Goal: Task Accomplishment & Management: Manage account settings

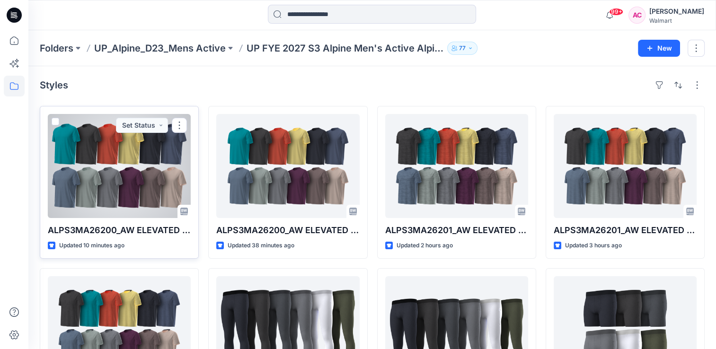
click at [130, 167] on div at bounding box center [119, 166] width 143 height 104
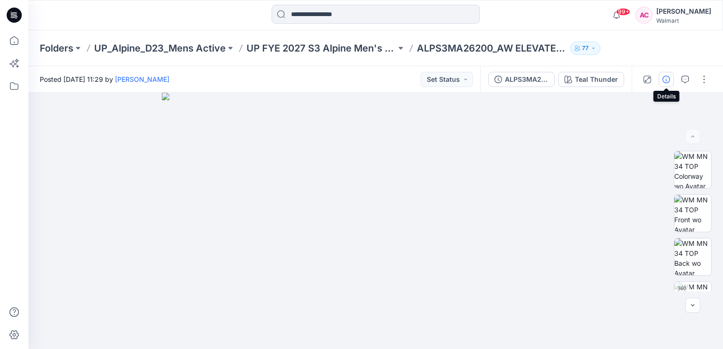
click at [664, 77] on icon "button" at bounding box center [667, 80] width 8 height 8
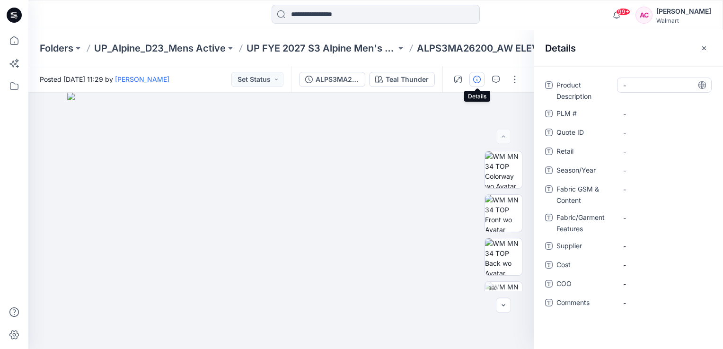
click at [634, 85] on Description "-" at bounding box center [665, 85] width 82 height 10
click at [678, 85] on textarea "**********" at bounding box center [664, 85] width 95 height 15
type textarea "**********"
click at [669, 86] on textarea "**********" at bounding box center [664, 85] width 95 height 15
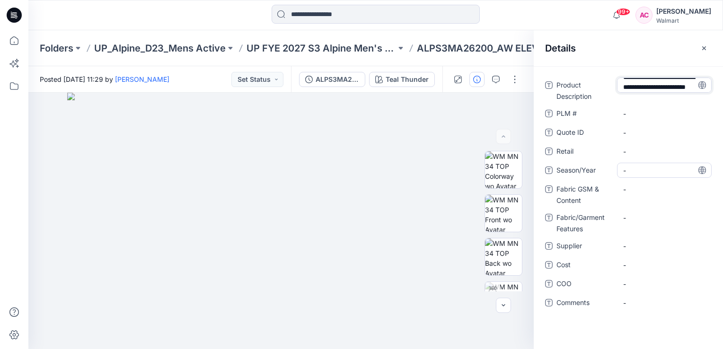
click at [632, 175] on span "-" at bounding box center [665, 171] width 82 height 10
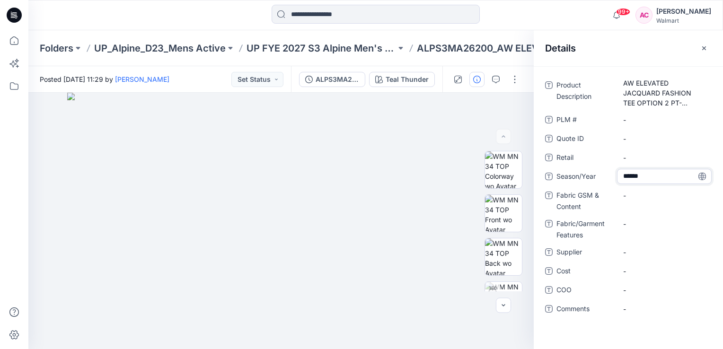
type textarea "*******"
click at [639, 191] on Content "-" at bounding box center [665, 196] width 82 height 10
click at [636, 196] on Content "-" at bounding box center [665, 196] width 82 height 10
type textarea "**********"
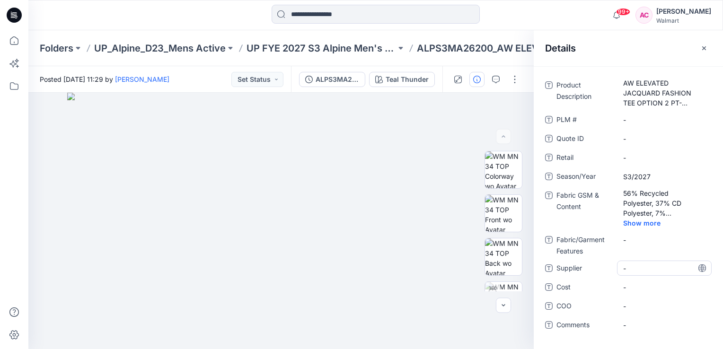
click at [633, 250] on div "Product Description AW ELEVATED JACQUARD FASHION TEE OPTION 2 PT-WX-16060-61 PL…" at bounding box center [628, 211] width 167 height 267
click at [634, 269] on span "-" at bounding box center [665, 269] width 82 height 10
type textarea "**********"
click at [551, 339] on div "**********" at bounding box center [628, 211] width 167 height 267
click at [513, 77] on button "button" at bounding box center [515, 79] width 15 height 15
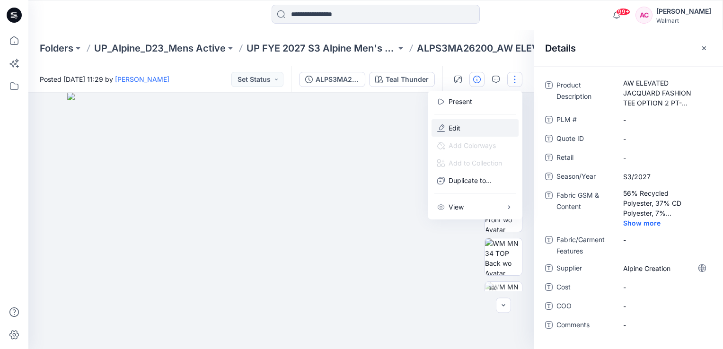
click at [454, 125] on p "Edit" at bounding box center [455, 128] width 12 height 10
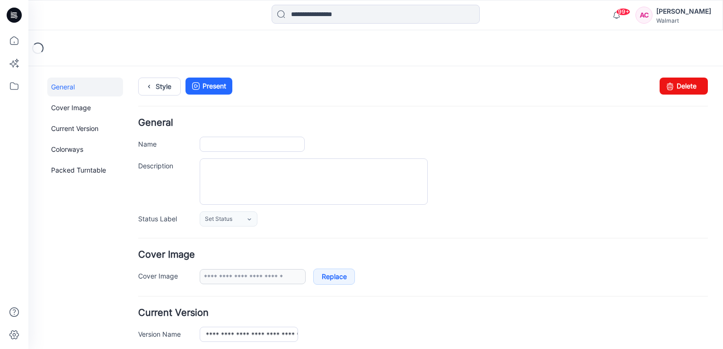
type input "**********"
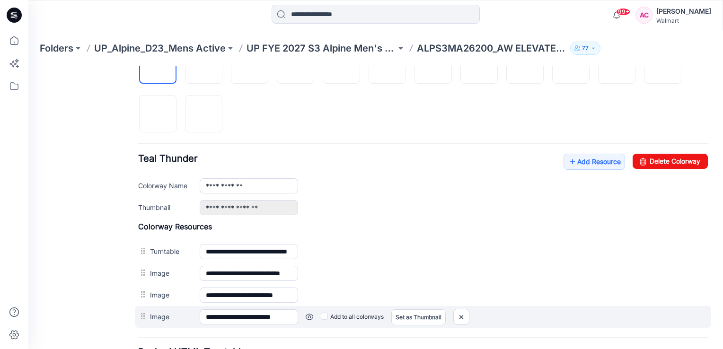
scroll to position [387, 0]
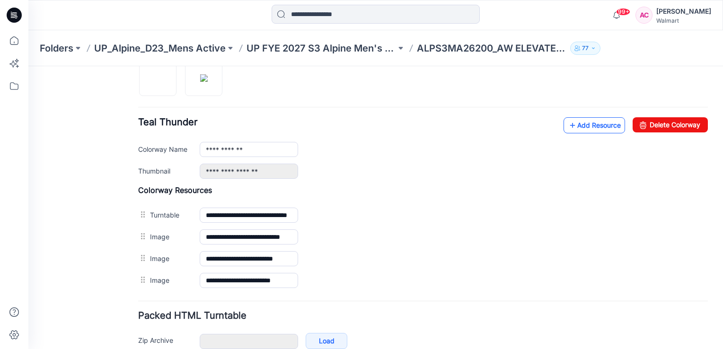
click at [595, 122] on link "Add Resource" at bounding box center [595, 125] width 62 height 16
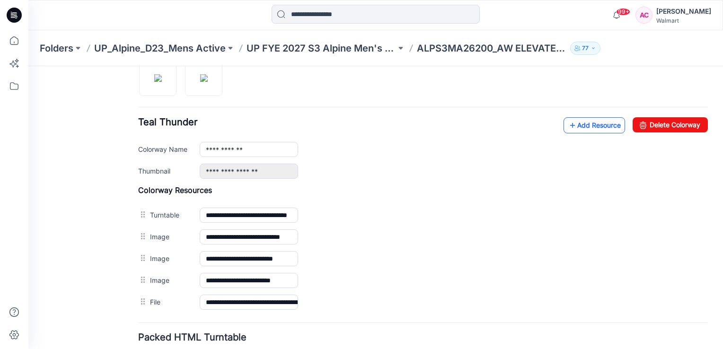
click at [579, 128] on link "Add Resource" at bounding box center [595, 125] width 62 height 16
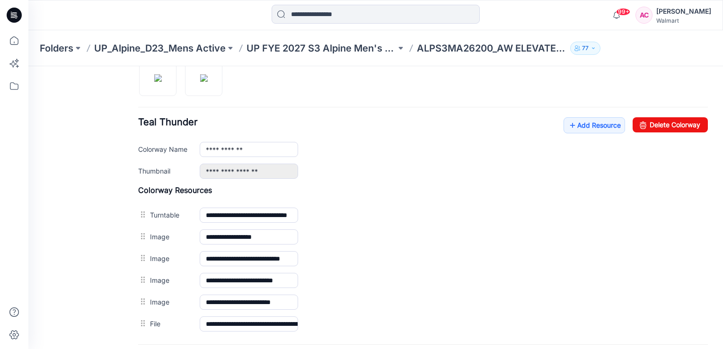
click at [72, 194] on div "General Cover Image Current Version Colorways Packed Turntable" at bounding box center [85, 62] width 76 height 744
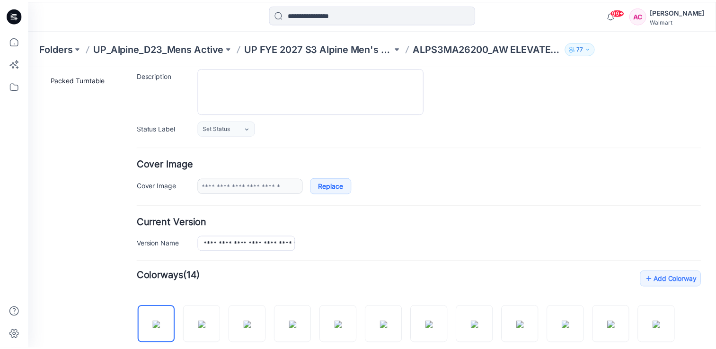
scroll to position [0, 0]
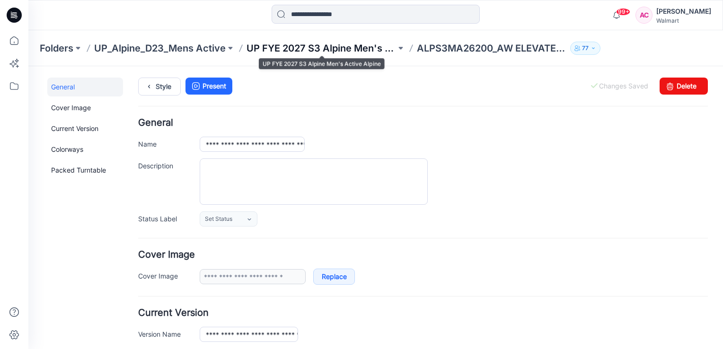
click at [331, 43] on p "UP FYE 2027 S3 Alpine Men's Active Alpine" at bounding box center [322, 48] width 150 height 13
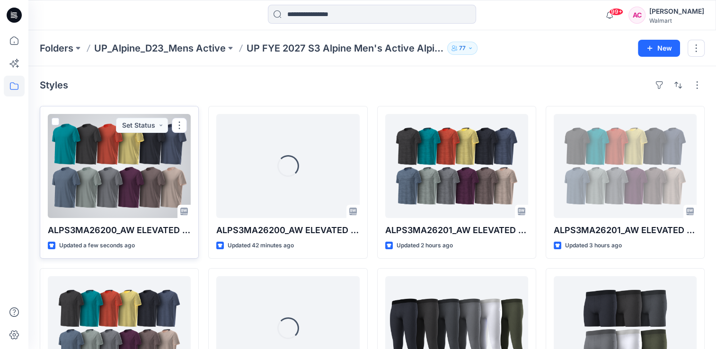
click at [129, 183] on div at bounding box center [119, 166] width 143 height 104
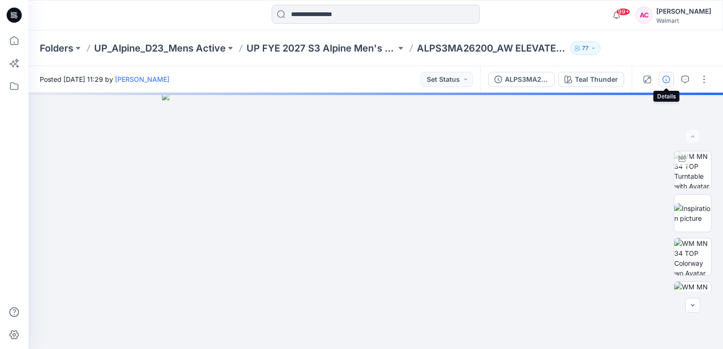
click at [667, 82] on icon "button" at bounding box center [667, 80] width 8 height 8
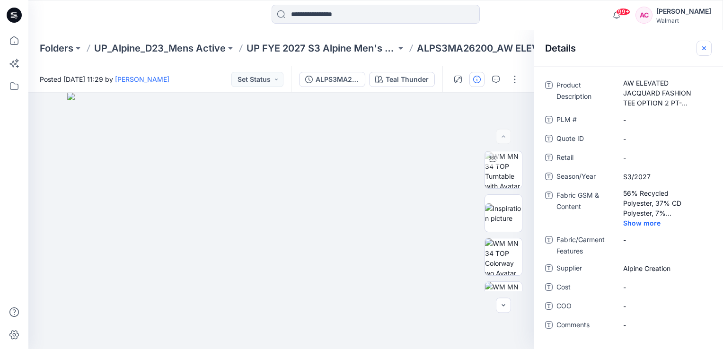
click at [704, 48] on icon "button" at bounding box center [705, 48] width 4 height 4
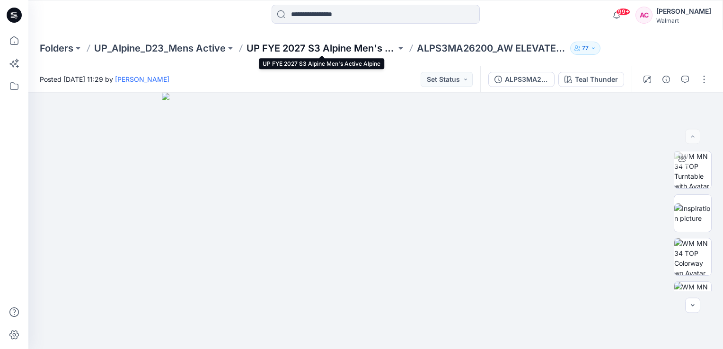
click at [369, 50] on p "UP FYE 2027 S3 Alpine Men's Active Alpine" at bounding box center [322, 48] width 150 height 13
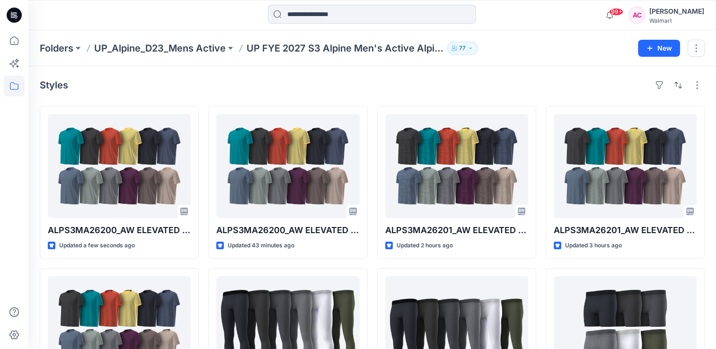
click at [195, 80] on div "Styles" at bounding box center [372, 85] width 665 height 15
click at [247, 85] on div "Styles" at bounding box center [372, 85] width 665 height 15
click at [183, 89] on div "Styles" at bounding box center [372, 85] width 665 height 15
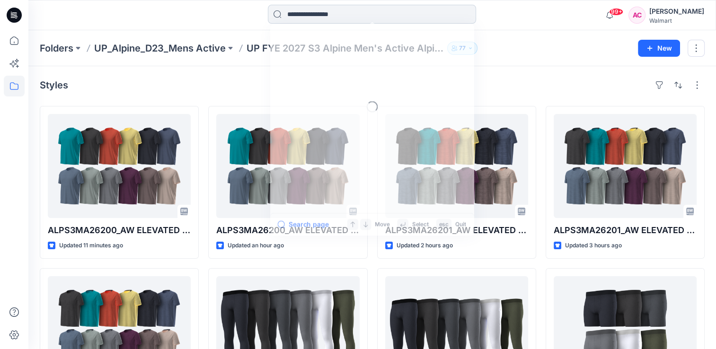
click at [310, 14] on input at bounding box center [372, 14] width 208 height 19
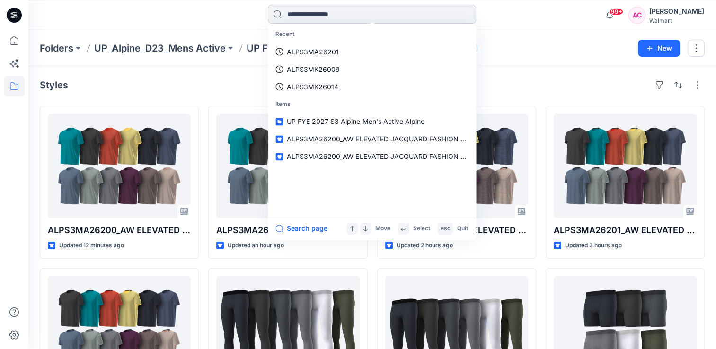
paste input "**********"
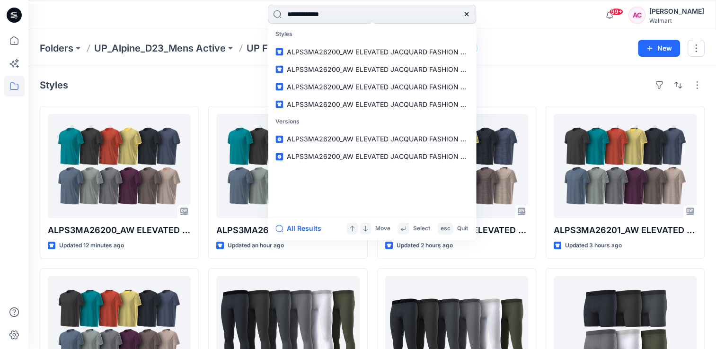
type input "**********"
click at [216, 85] on div "Styles" at bounding box center [372, 85] width 665 height 15
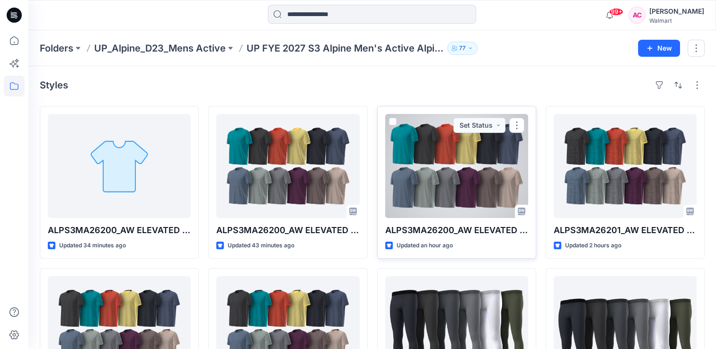
click at [426, 182] on div at bounding box center [456, 166] width 143 height 104
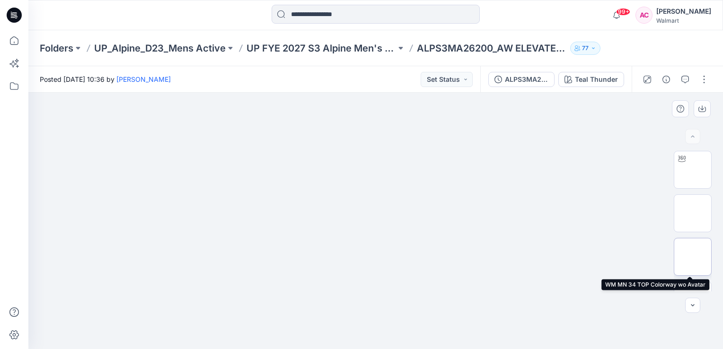
click at [693, 257] on img at bounding box center [693, 257] width 0 height 0
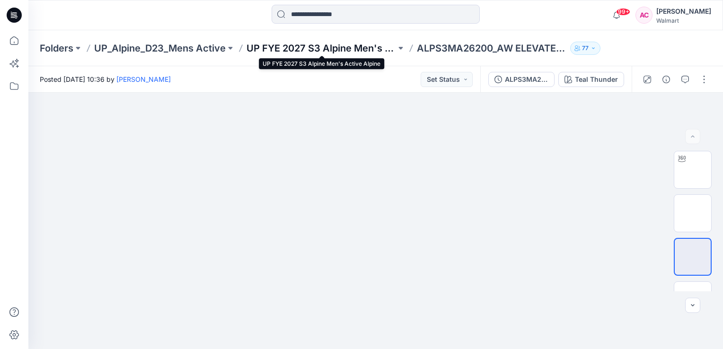
click at [329, 47] on p "UP FYE 2027 S3 Alpine Men's Active Alpine" at bounding box center [322, 48] width 150 height 13
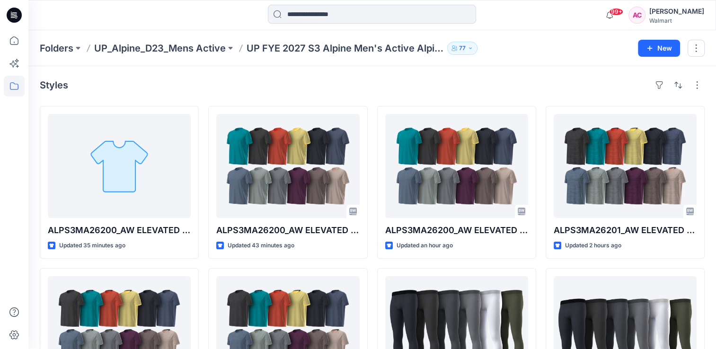
click at [141, 81] on div "Styles" at bounding box center [372, 85] width 665 height 15
click at [125, 86] on div "Styles" at bounding box center [372, 85] width 665 height 15
click at [431, 76] on div "Styles ALPS3MA26200_AW ELEVATED JACQUARD FASHION TEE OPTION 2 PT-WX-33709 Updat…" at bounding box center [372, 347] width 688 height 562
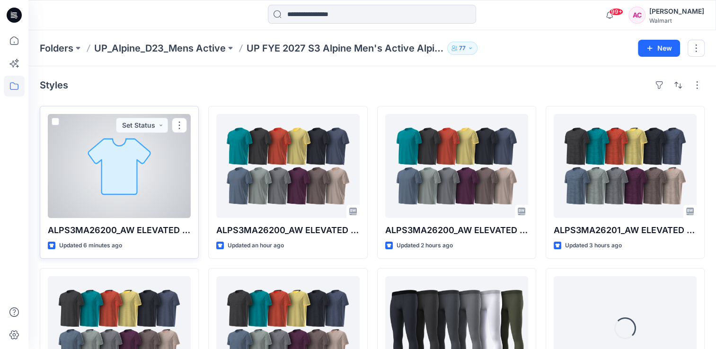
click at [112, 188] on div at bounding box center [119, 166] width 143 height 104
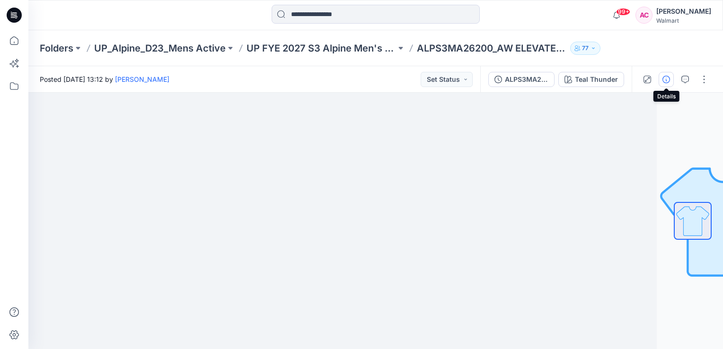
click at [665, 81] on icon "button" at bounding box center [667, 80] width 8 height 8
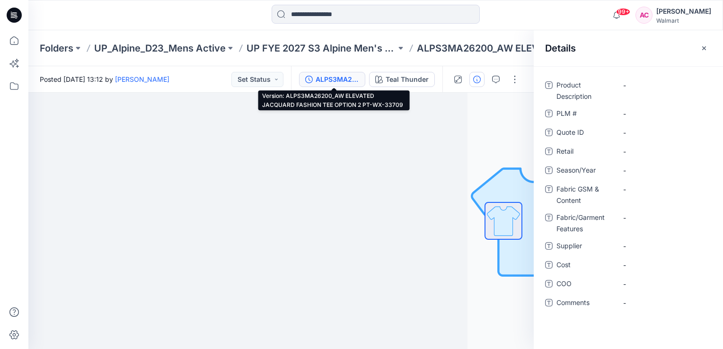
click at [324, 76] on div "ALPS3MA26200_AW ELEVATED JACQUARD FASHION TEE OPTION 2 PT-WX-33709" at bounding box center [338, 79] width 44 height 10
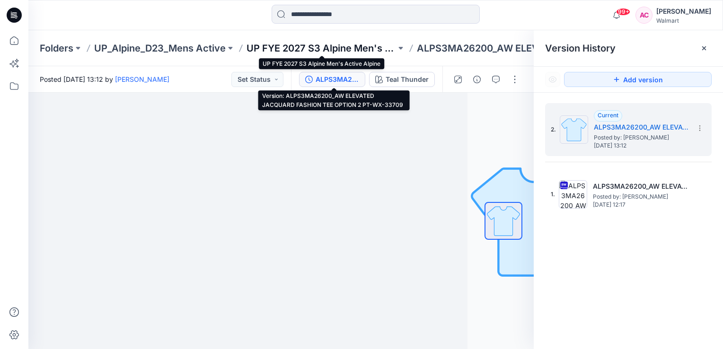
click at [351, 46] on p "UP FYE 2027 S3 Alpine Men's Active Alpine" at bounding box center [322, 48] width 150 height 13
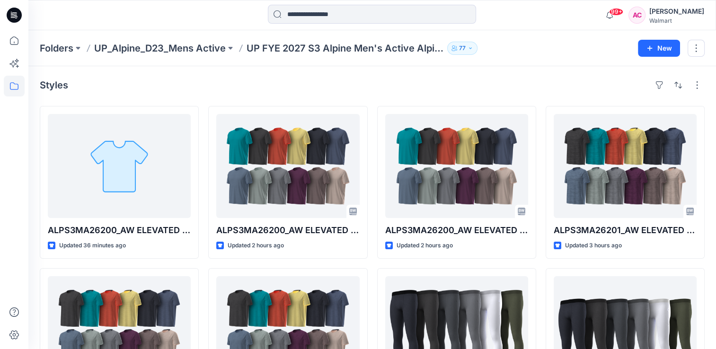
drag, startPoint x: 240, startPoint y: 90, endPoint x: 235, endPoint y: 104, distance: 15.0
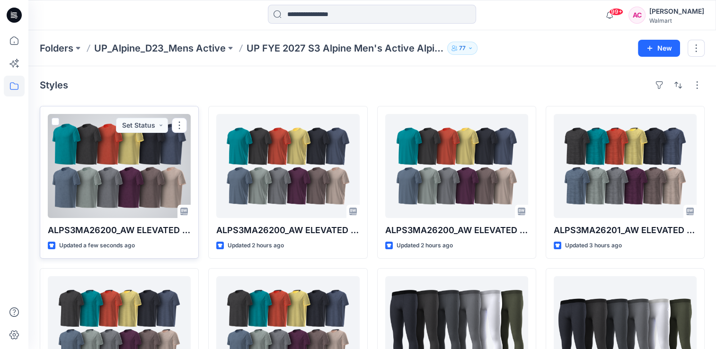
click at [125, 178] on div at bounding box center [119, 166] width 143 height 104
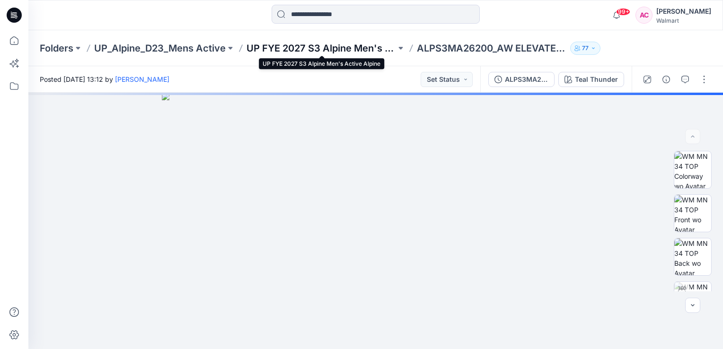
click at [337, 48] on p "UP FYE 2027 S3 Alpine Men's Active Alpine" at bounding box center [322, 48] width 150 height 13
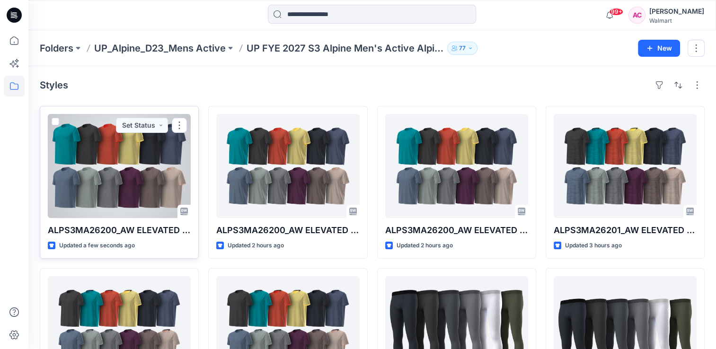
click at [140, 156] on div at bounding box center [119, 166] width 143 height 104
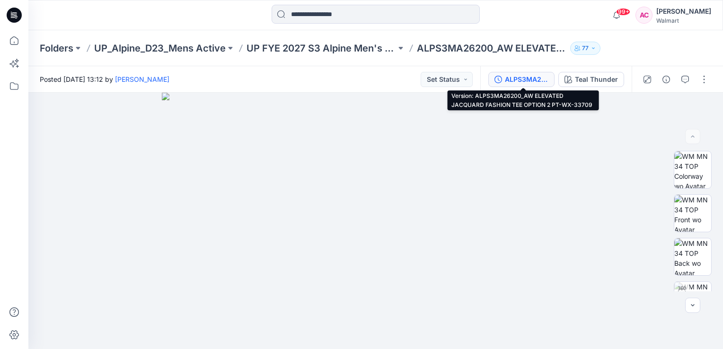
click at [538, 79] on div "ALPS3MA26200_AW ELEVATED JACQUARD FASHION TEE OPTION 2 PT-WX-33709" at bounding box center [527, 79] width 44 height 10
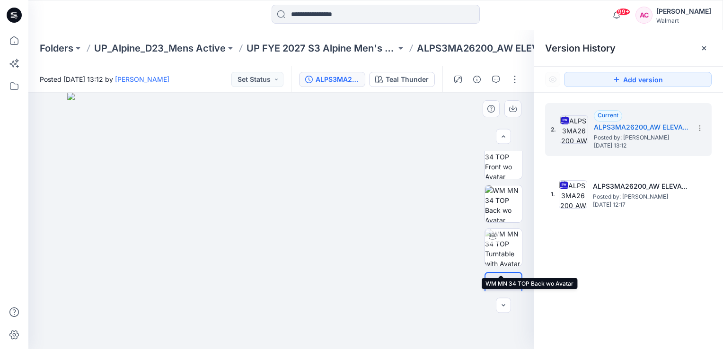
scroll to position [71, 0]
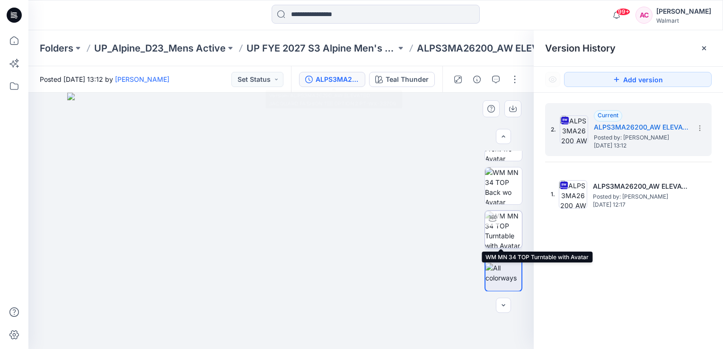
click at [505, 227] on img at bounding box center [503, 229] width 37 height 37
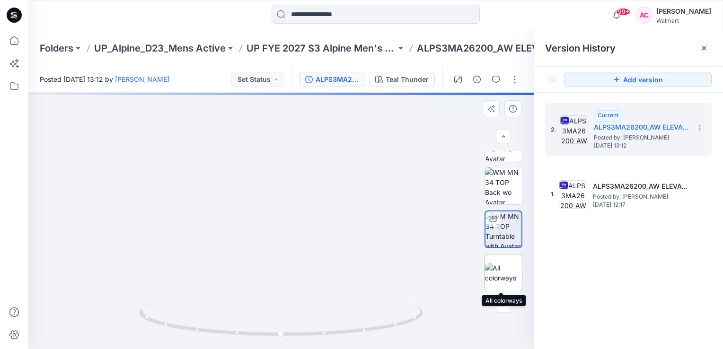
click at [500, 266] on img at bounding box center [503, 273] width 37 height 20
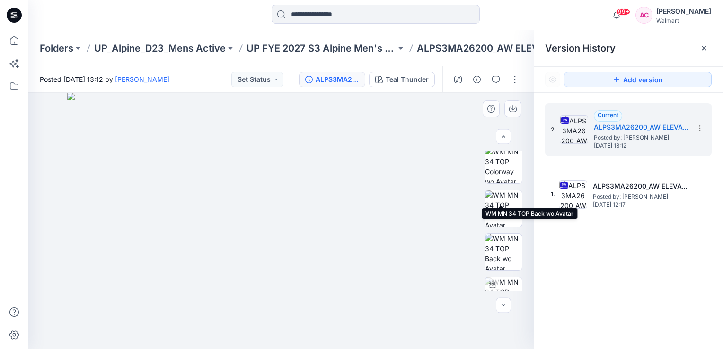
scroll to position [0, 0]
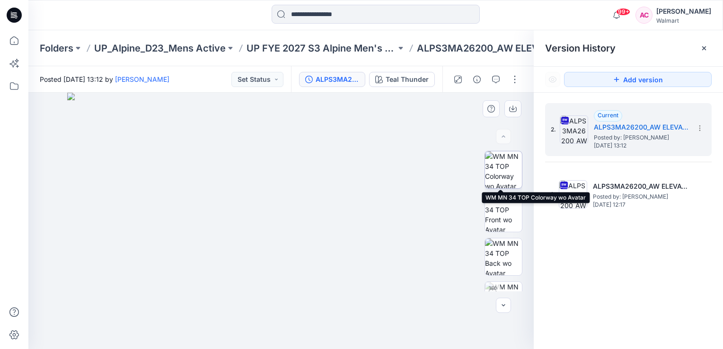
click at [506, 169] on img at bounding box center [503, 170] width 37 height 37
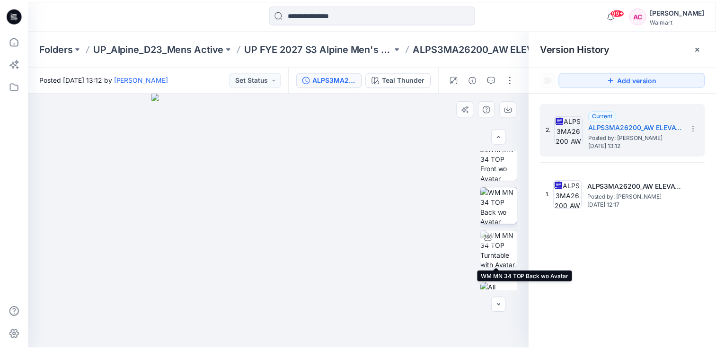
scroll to position [71, 0]
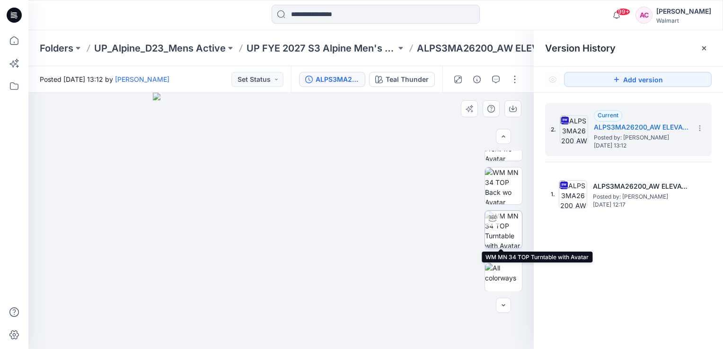
click at [509, 220] on img at bounding box center [503, 229] width 37 height 37
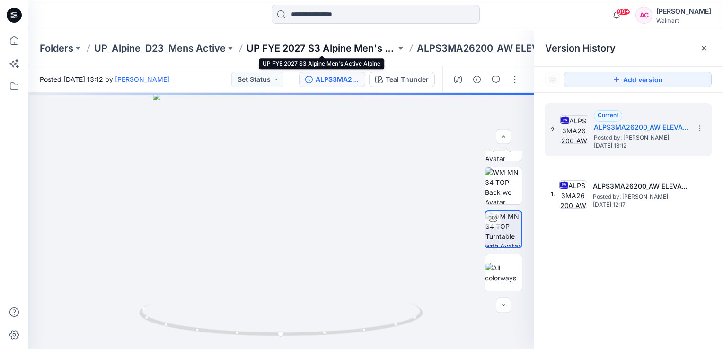
click at [358, 47] on p "UP FYE 2027 S3 Alpine Men's Active Alpine" at bounding box center [322, 48] width 150 height 13
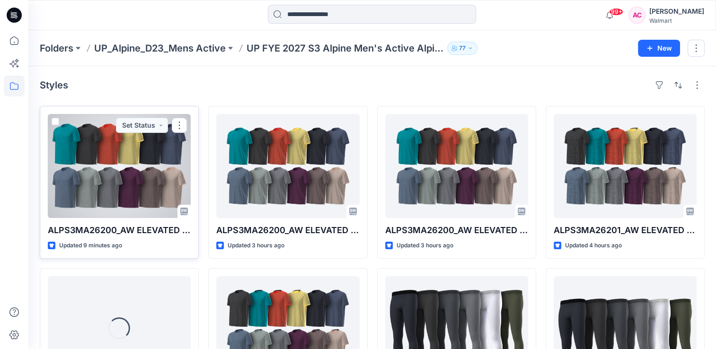
click at [120, 186] on div at bounding box center [119, 166] width 143 height 104
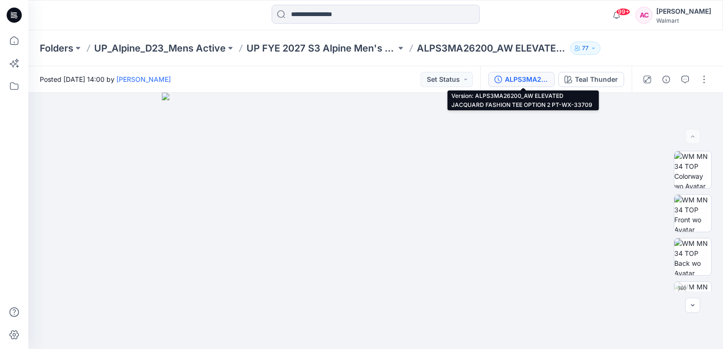
click at [541, 77] on div "ALPS3MA26200_AW ELEVATED JACQUARD FASHION TEE OPTION 2 PT-WX-33709" at bounding box center [527, 79] width 44 height 10
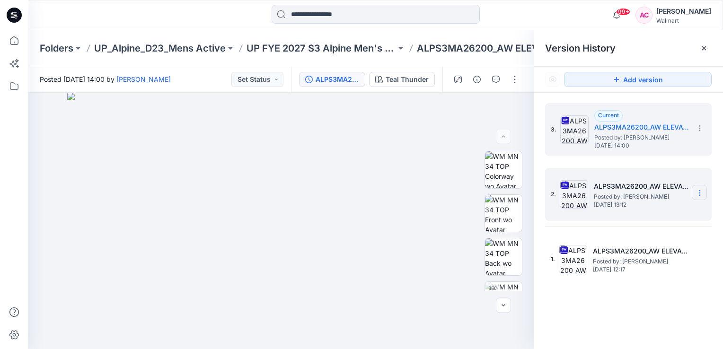
click at [699, 193] on icon at bounding box center [700, 193] width 8 height 8
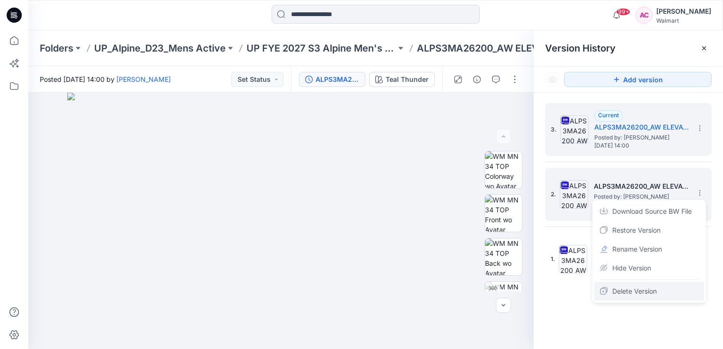
click at [630, 291] on span "Delete Version" at bounding box center [635, 291] width 45 height 11
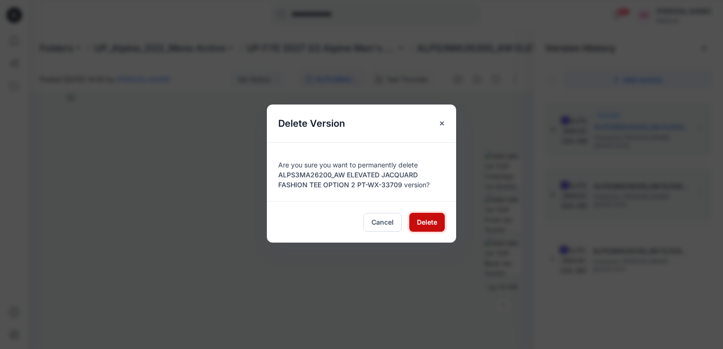
click at [422, 222] on span "Delete" at bounding box center [427, 222] width 20 height 10
click at [486, 247] on div "Delete Version Are you sure you want to permanently delete ALPS3MA26200_AW ELEV…" at bounding box center [361, 174] width 723 height 349
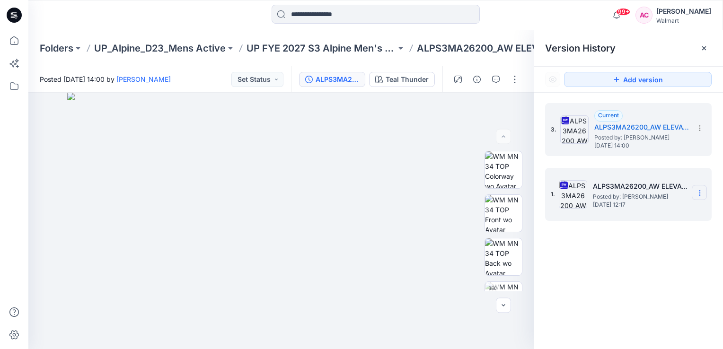
click at [700, 196] on icon at bounding box center [700, 193] width 8 height 8
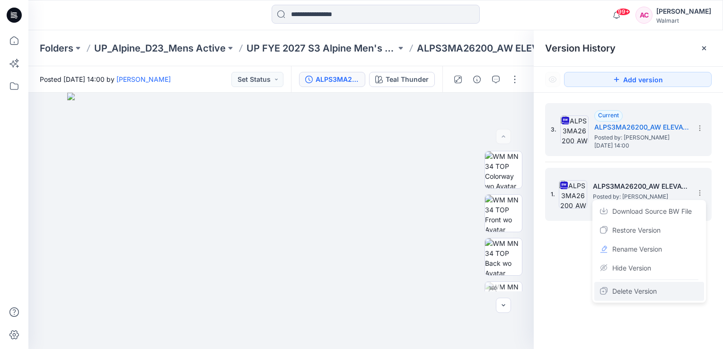
click at [628, 291] on span "Delete Version" at bounding box center [635, 291] width 45 height 11
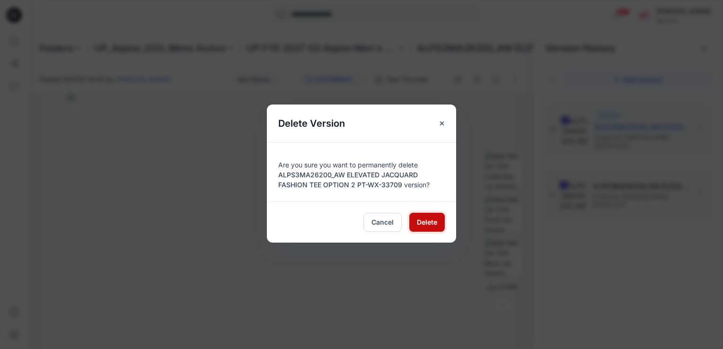
click at [425, 220] on span "Delete" at bounding box center [427, 222] width 20 height 10
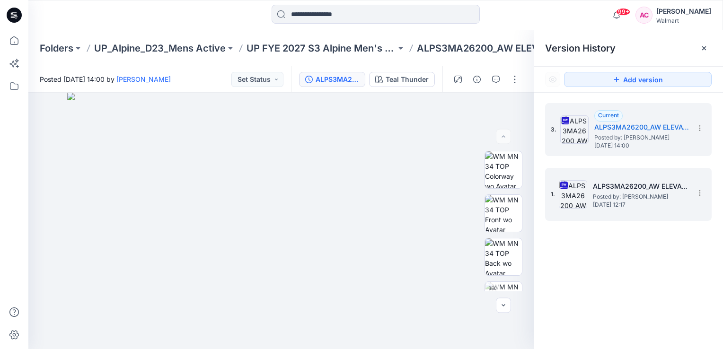
click at [641, 304] on div "3. Current ALPS3MA26200_AW ELEVATED JACQUARD FASHION TEE OPTION 2 PT-WX-33709 P…" at bounding box center [628, 228] width 189 height 270
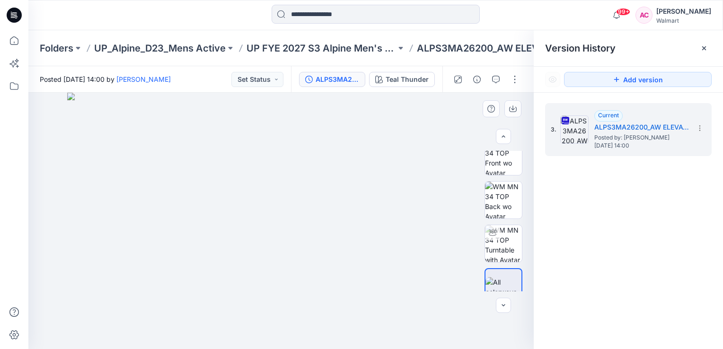
scroll to position [58, 0]
click at [502, 243] on img at bounding box center [503, 242] width 37 height 37
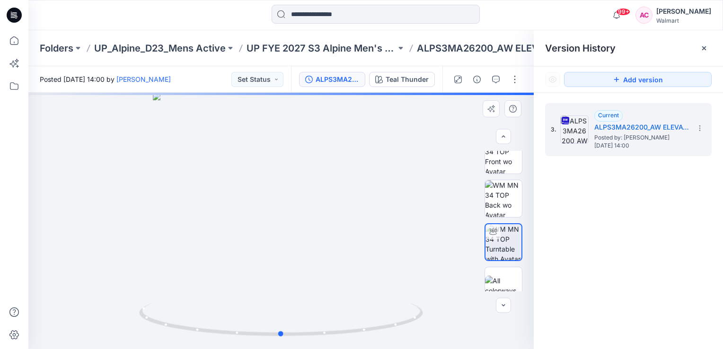
click at [286, 189] on div at bounding box center [281, 221] width 506 height 257
click at [497, 166] on img at bounding box center [503, 155] width 37 height 37
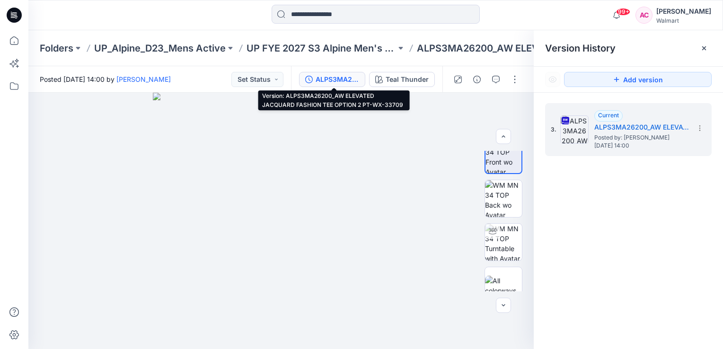
click at [334, 77] on div "ALPS3MA26200_AW ELEVATED JACQUARD FASHION TEE OPTION 2 PT-WX-33709" at bounding box center [338, 79] width 44 height 10
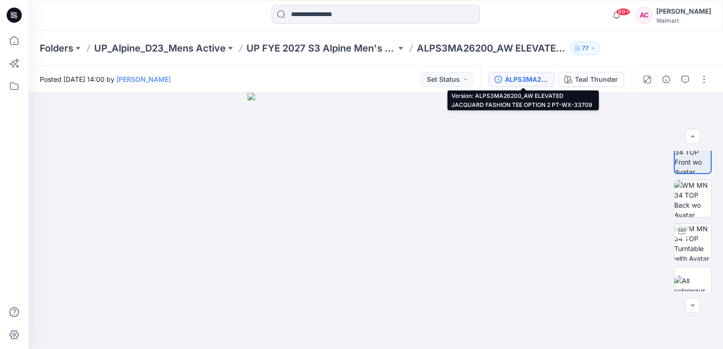
click at [517, 84] on div "ALPS3MA26200_AW ELEVATED JACQUARD FASHION TEE OPTION 2 PT-WX-33709" at bounding box center [527, 79] width 44 height 10
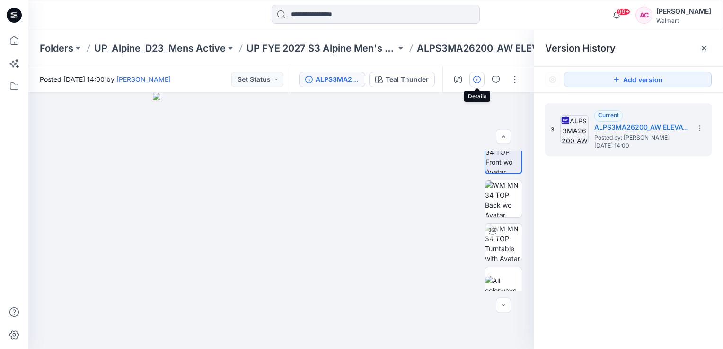
click at [478, 80] on icon "button" at bounding box center [477, 80] width 8 height 8
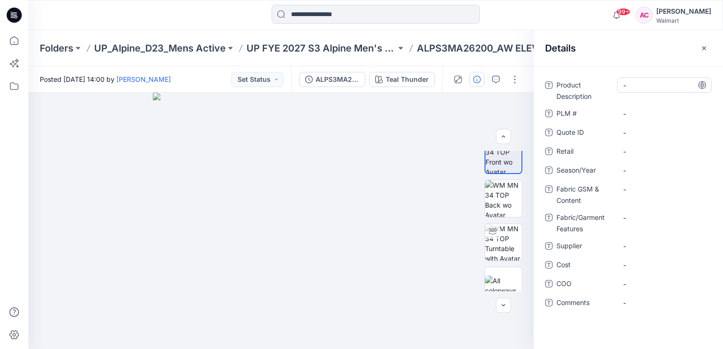
click at [642, 85] on Description "-" at bounding box center [665, 85] width 82 height 10
click at [642, 89] on Description "-" at bounding box center [665, 85] width 82 height 10
click at [648, 85] on Description "-" at bounding box center [665, 85] width 82 height 10
click at [679, 82] on textarea "**********" at bounding box center [664, 85] width 95 height 15
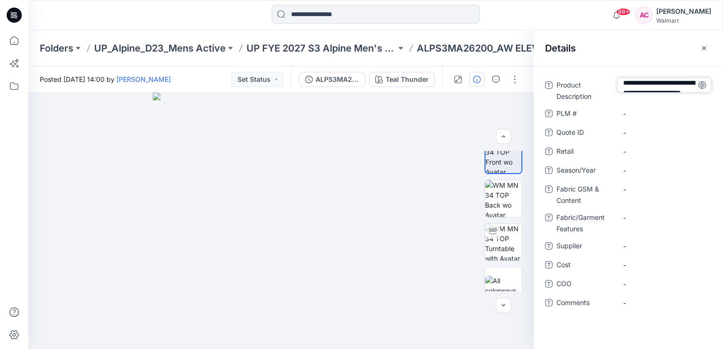
type textarea "**********"
click at [663, 87] on textarea "**********" at bounding box center [664, 85] width 95 height 15
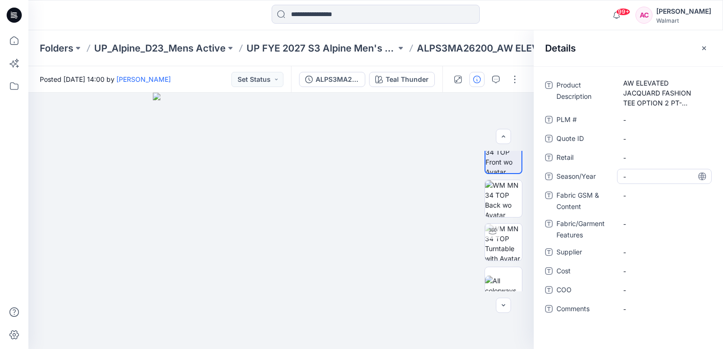
click at [629, 168] on div "Product Description AW ELEVATED JACQUARD FASHION TEE OPTION 2 PT-WX-33709 PLM #…" at bounding box center [628, 203] width 167 height 250
click at [635, 176] on span "-" at bounding box center [665, 177] width 82 height 10
type textarea "*******"
click at [637, 196] on Content "-" at bounding box center [665, 196] width 82 height 10
click at [645, 192] on Content "-" at bounding box center [665, 196] width 82 height 10
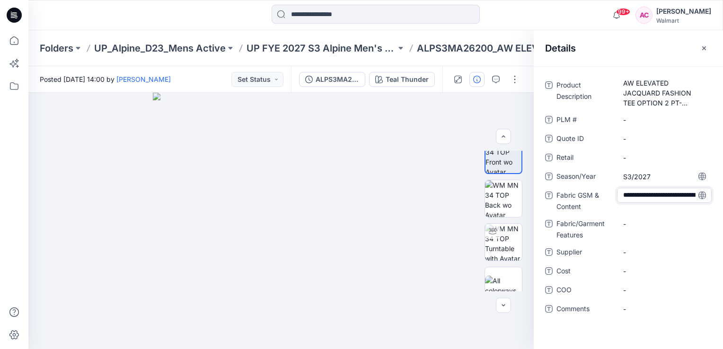
scroll to position [36, 0]
type textarea "**********"
click at [636, 253] on span "-" at bounding box center [665, 253] width 82 height 10
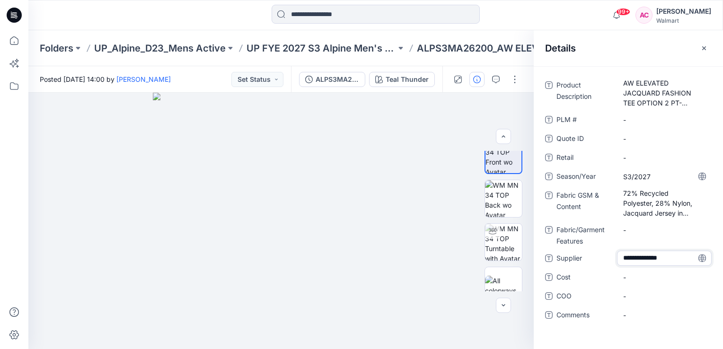
type textarea "**********"
click at [562, 334] on div "**********" at bounding box center [628, 207] width 189 height 283
click at [513, 78] on button "button" at bounding box center [515, 79] width 15 height 15
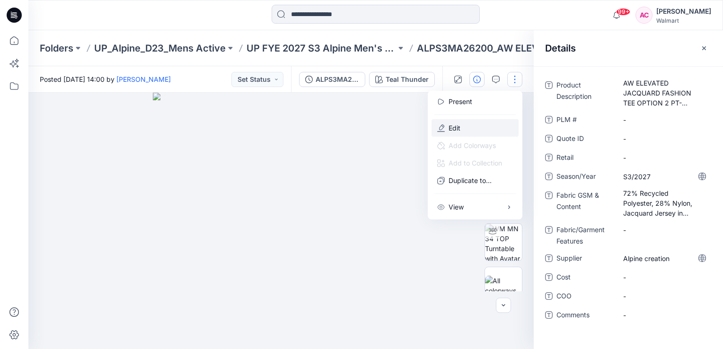
click at [458, 126] on p "Edit" at bounding box center [455, 128] width 12 height 10
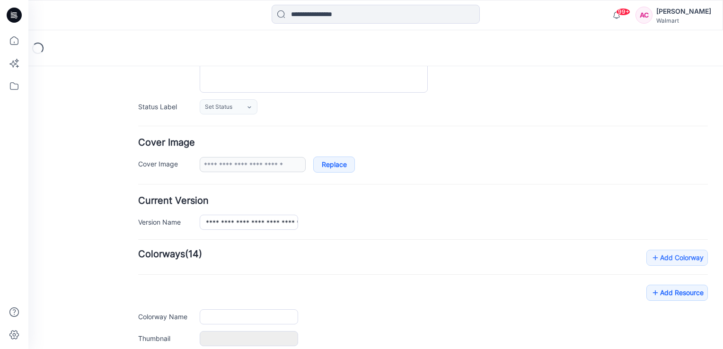
type input "**********"
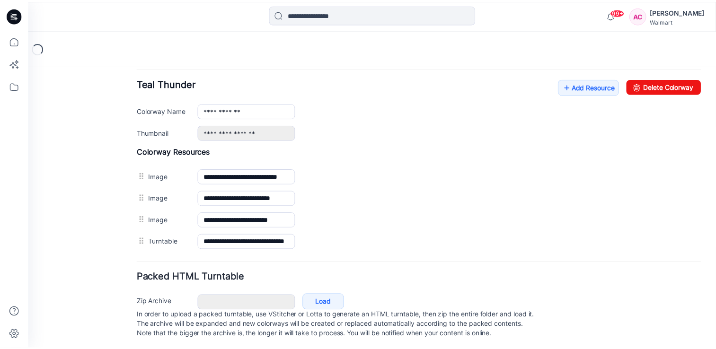
scroll to position [426, 0]
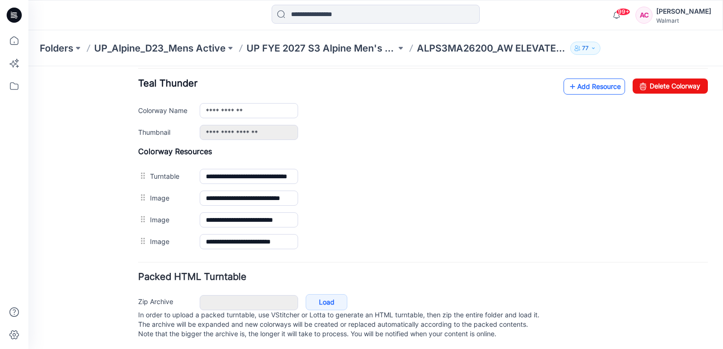
click at [585, 83] on link "Add Resource" at bounding box center [595, 87] width 62 height 16
click at [589, 88] on link "Add Resource" at bounding box center [595, 87] width 62 height 16
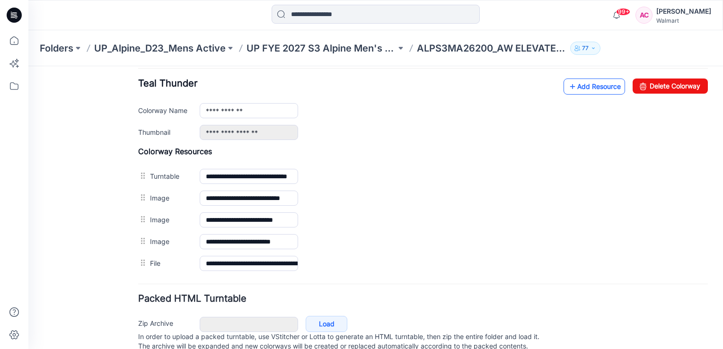
click at [597, 80] on link "Add Resource" at bounding box center [595, 87] width 62 height 16
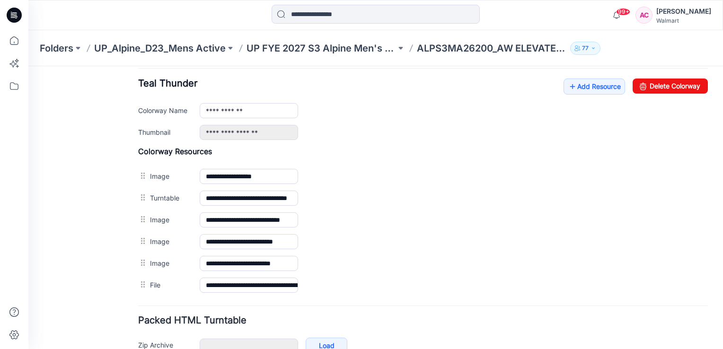
click at [83, 210] on div "General Cover Image Current Version Colorways Packed Turntable" at bounding box center [85, 24] width 76 height 744
click at [62, 209] on div "General Cover Image Current Version Colorways Packed Turntable" at bounding box center [85, 24] width 76 height 744
click at [352, 44] on p "UP FYE 2027 S3 Alpine Men's Active Alpine" at bounding box center [322, 48] width 150 height 13
